Goal: Ask a question

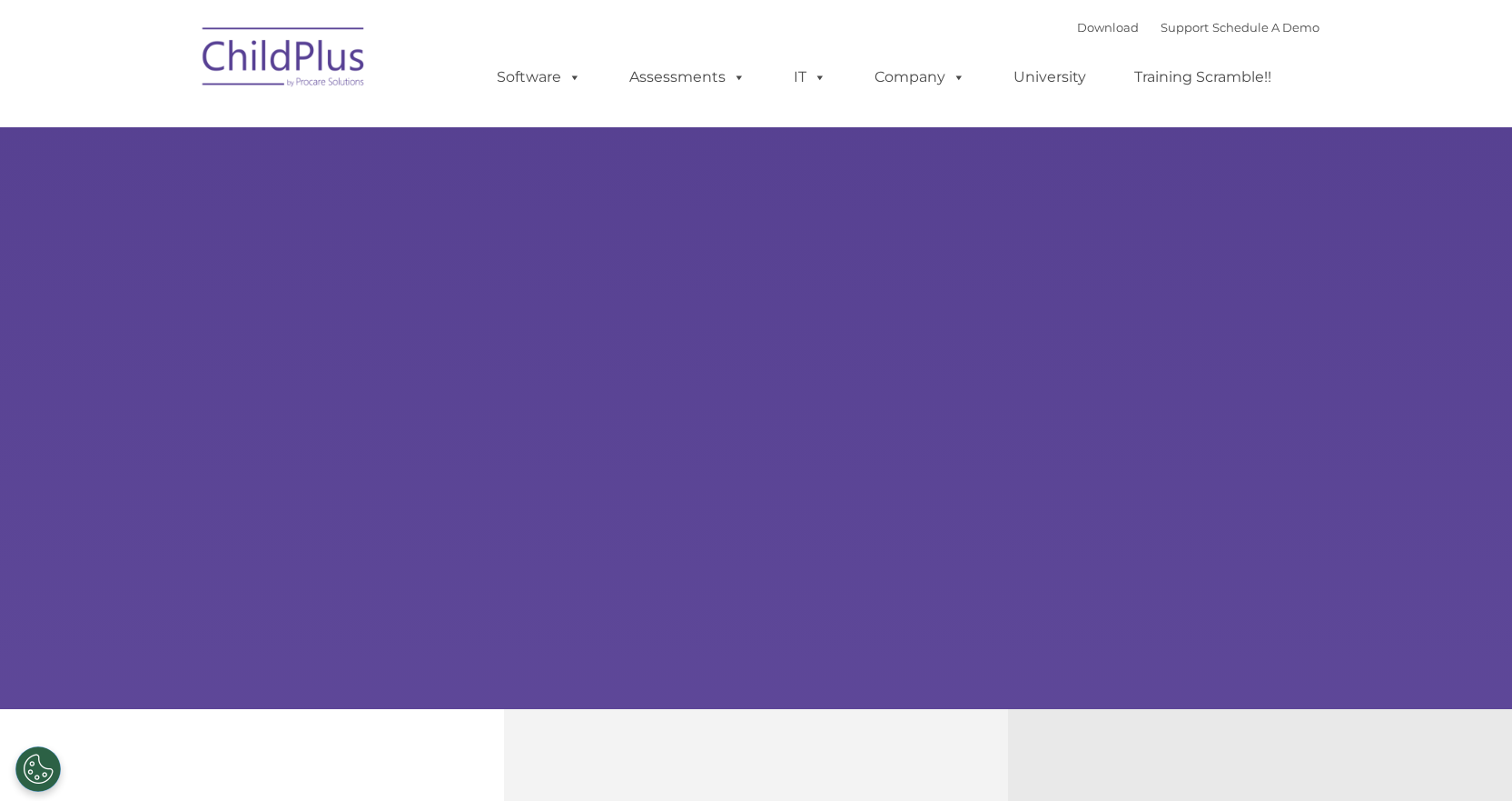
type input ""
select select "MEDIUM"
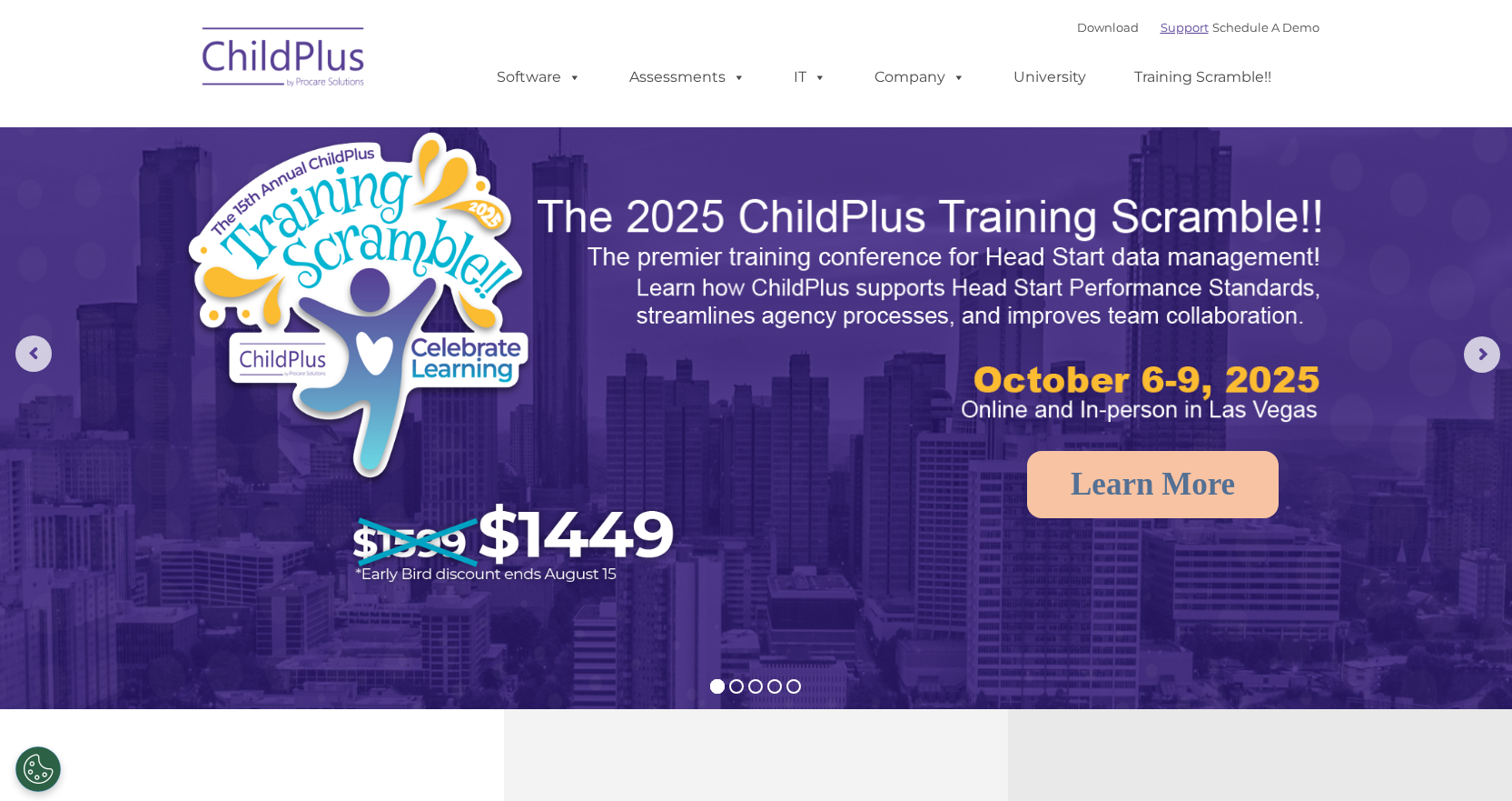
click at [1163, 29] on link "Support" at bounding box center [1184, 27] width 48 height 15
